Goal: Find specific page/section: Find specific page/section

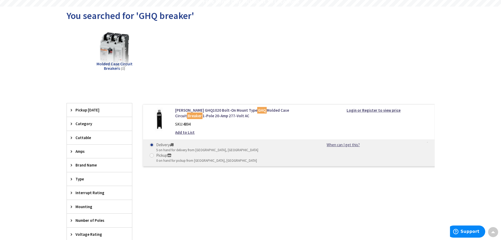
click at [93, 138] on span "Cuttable" at bounding box center [96, 138] width 43 height 6
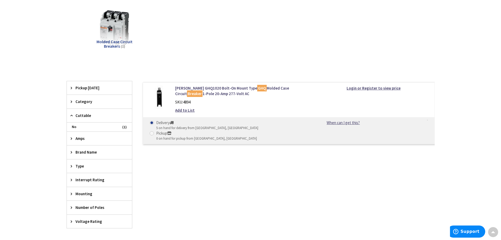
scroll to position [104, 0]
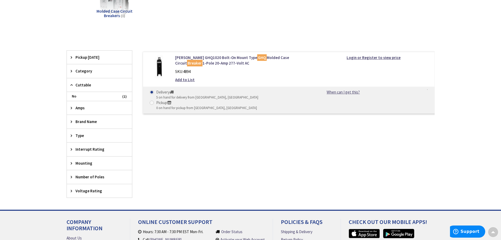
click at [73, 84] on icon at bounding box center [73, 85] width 4 height 4
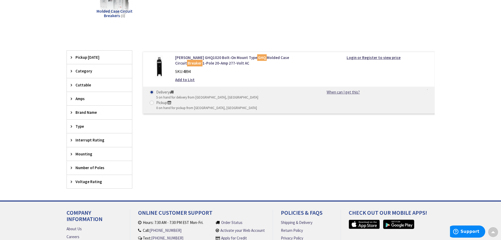
scroll to position [104, 0]
click at [78, 70] on span "Category" at bounding box center [96, 71] width 43 height 6
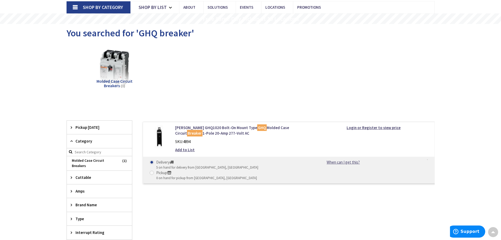
scroll to position [0, 0]
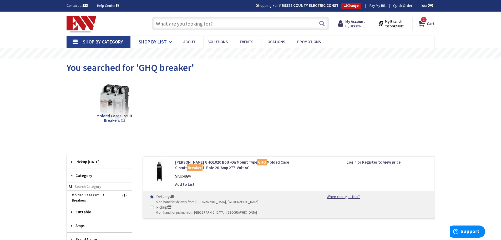
click at [155, 42] on span "Shop By List" at bounding box center [153, 42] width 28 height 6
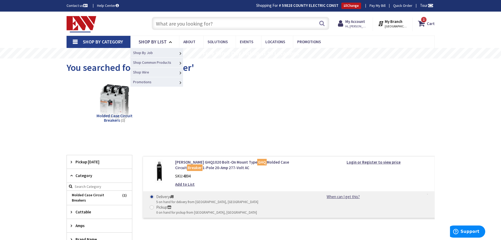
click at [0, 0] on link "MC" at bounding box center [0, 0] width 0 height 0
